Goal: Information Seeking & Learning: Learn about a topic

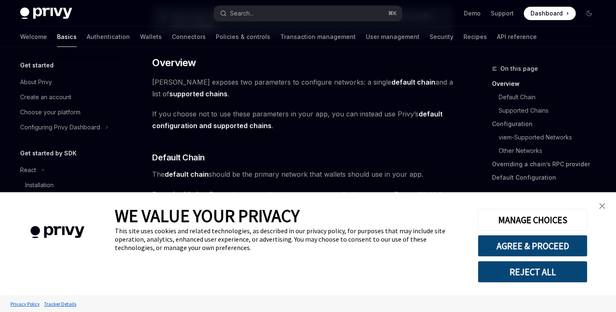
scroll to position [193, 0]
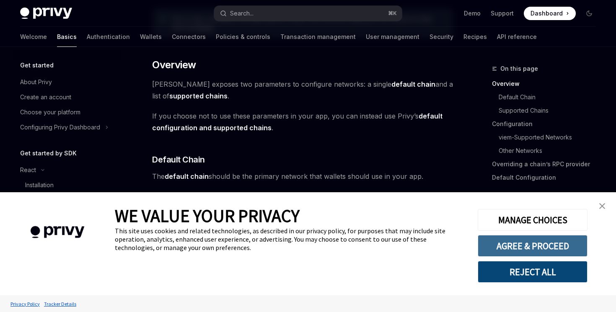
click at [527, 251] on button "AGREE & PROCEED" at bounding box center [533, 246] width 110 height 22
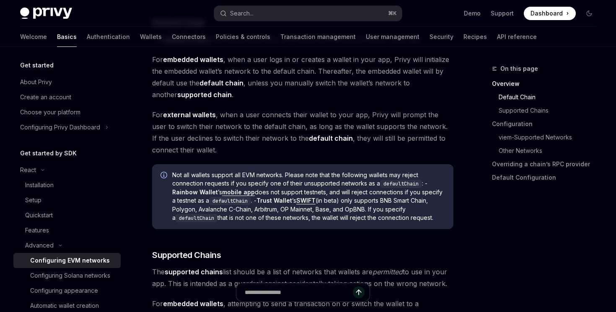
scroll to position [331, 0]
click at [218, 83] on strong "default chain" at bounding box center [221, 82] width 44 height 8
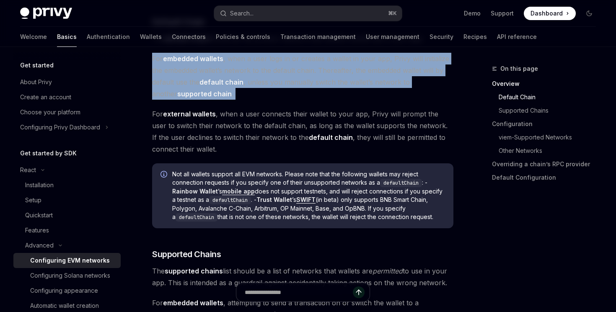
click at [218, 83] on strong "default chain" at bounding box center [221, 82] width 44 height 8
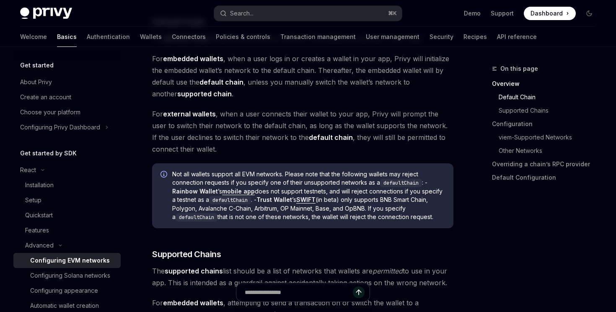
click at [241, 85] on strong "default chain" at bounding box center [221, 82] width 44 height 8
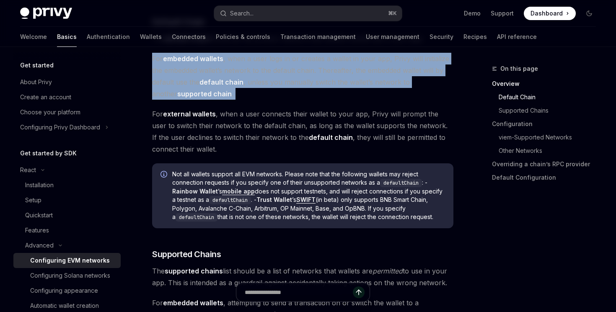
click at [241, 85] on strong "default chain" at bounding box center [221, 82] width 44 height 8
click at [197, 92] on strong "supported chain" at bounding box center [204, 94] width 54 height 8
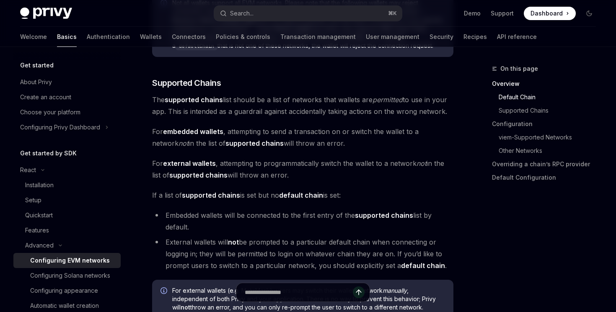
click at [193, 101] on strong "supported chains" at bounding box center [194, 100] width 58 height 8
click at [193, 80] on span "Supported Chains" at bounding box center [186, 83] width 69 height 12
